Goal: Transaction & Acquisition: Purchase product/service

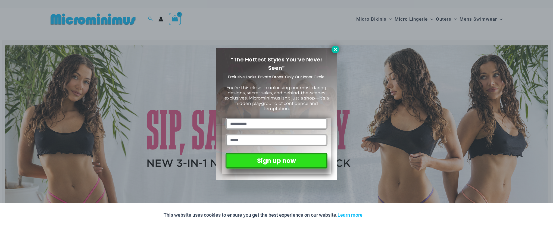
click at [335, 48] on icon at bounding box center [335, 49] width 5 height 5
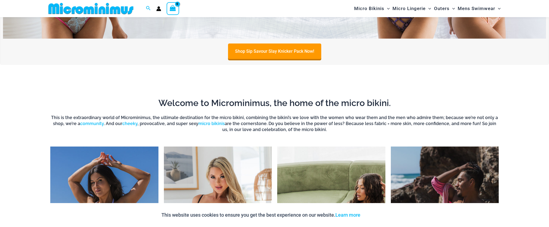
scroll to position [77, 0]
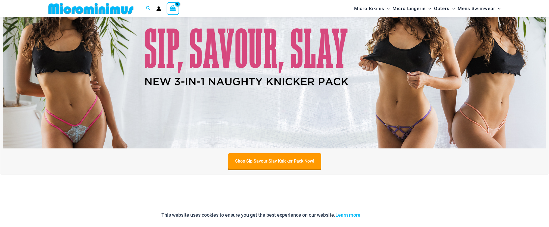
click at [204, 68] on img at bounding box center [274, 56] width 543 height 184
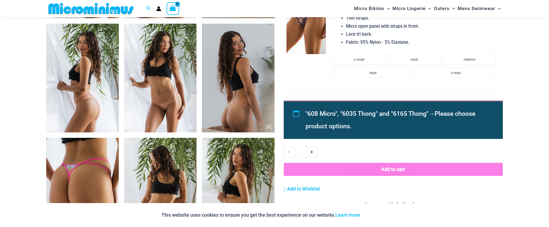
scroll to position [489, 0]
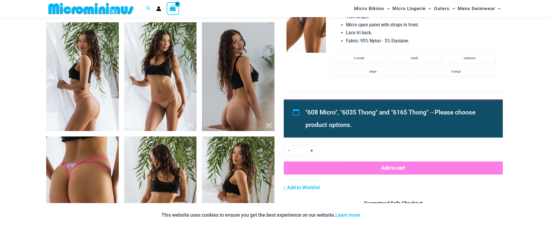
click at [71, 69] on img at bounding box center [82, 76] width 73 height 109
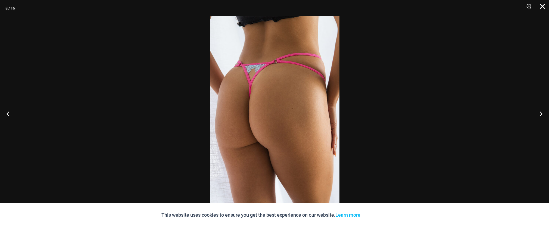
click at [543, 6] on button "Close" at bounding box center [541, 8] width 14 height 16
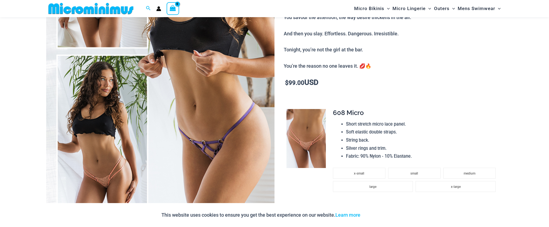
scroll to position [163, 0]
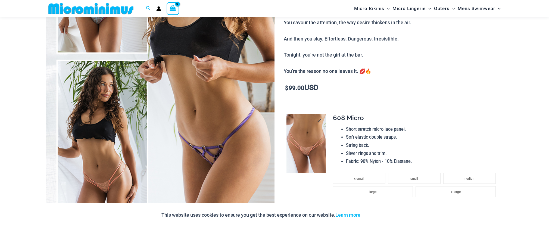
click at [311, 134] on img at bounding box center [305, 143] width 39 height 59
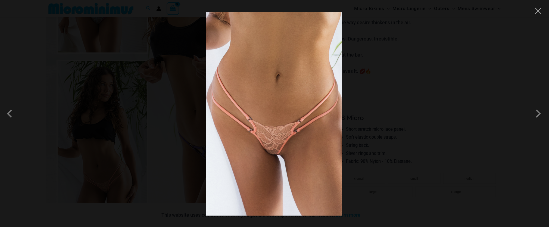
click at [433, 117] on div at bounding box center [274, 113] width 549 height 227
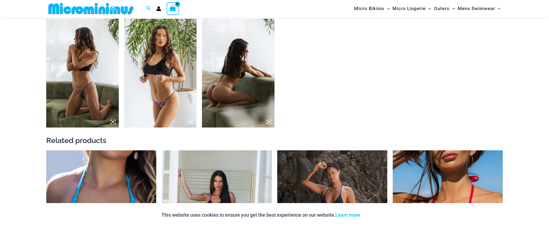
scroll to position [837, 0]
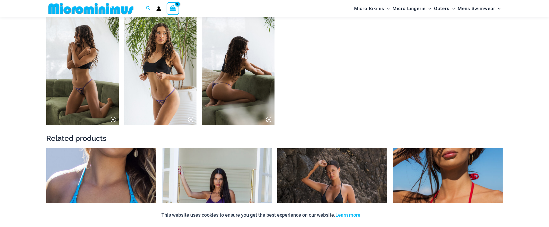
click at [68, 74] on img at bounding box center [82, 71] width 73 height 109
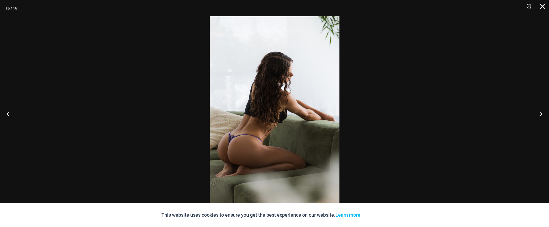
click at [542, 7] on button "Close" at bounding box center [541, 8] width 14 height 16
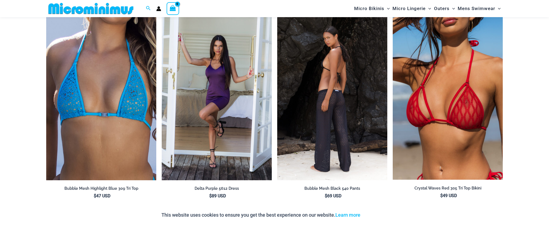
scroll to position [973, 0]
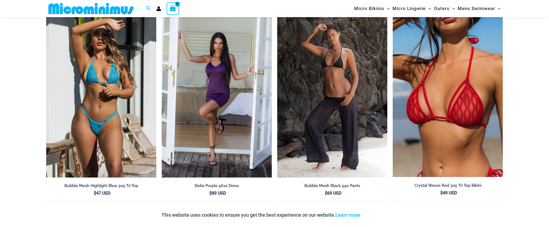
click at [97, 57] on img at bounding box center [101, 94] width 110 height 165
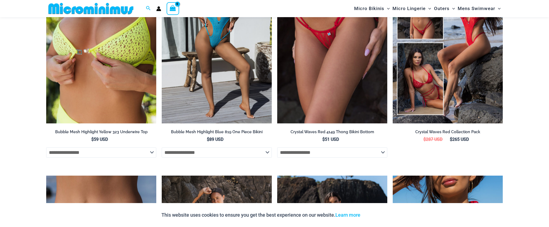
scroll to position [1245, 0]
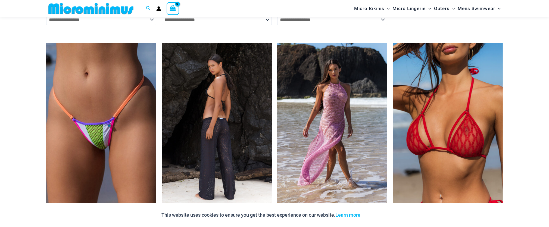
click at [199, 80] on img at bounding box center [217, 125] width 110 height 165
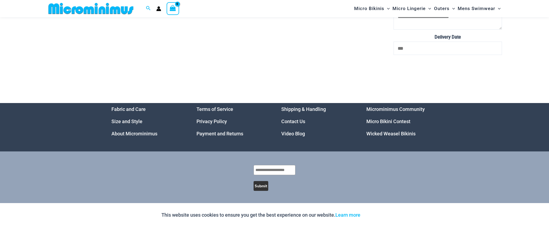
scroll to position [2194, 0]
